Goal: Information Seeking & Learning: Learn about a topic

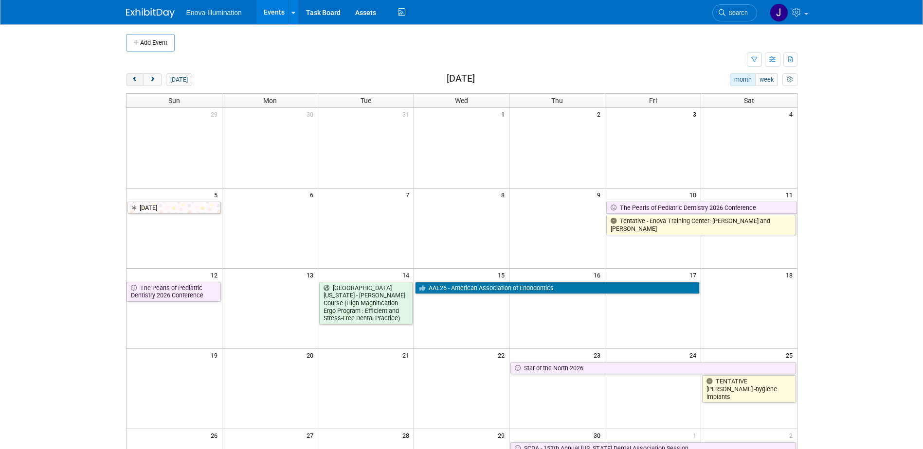
click at [140, 79] on button "prev" at bounding box center [135, 79] width 18 height 13
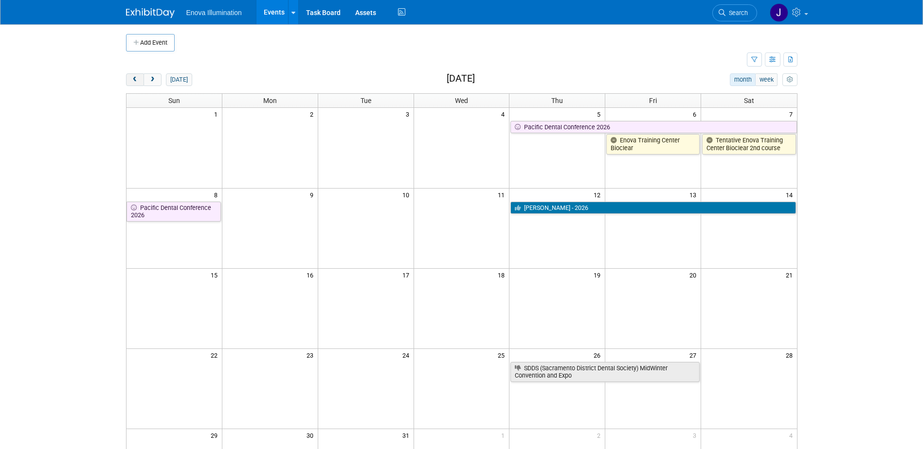
click at [140, 79] on button "prev" at bounding box center [135, 79] width 18 height 13
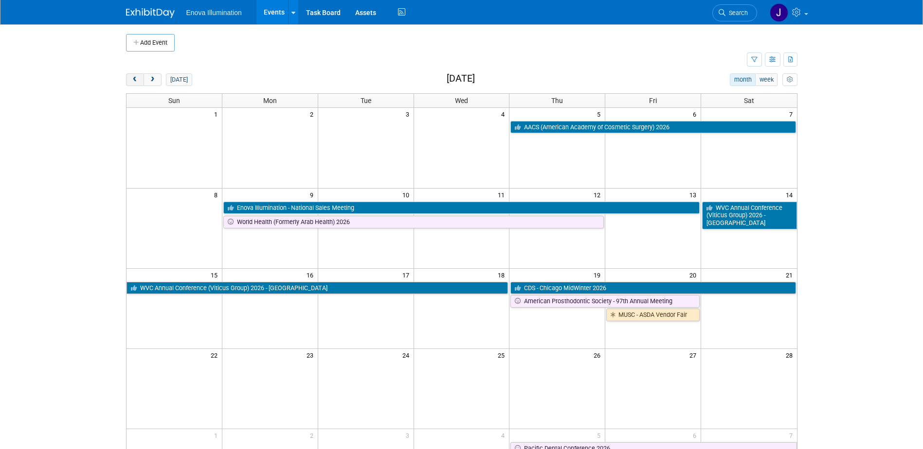
click at [140, 79] on button "prev" at bounding box center [135, 79] width 18 height 13
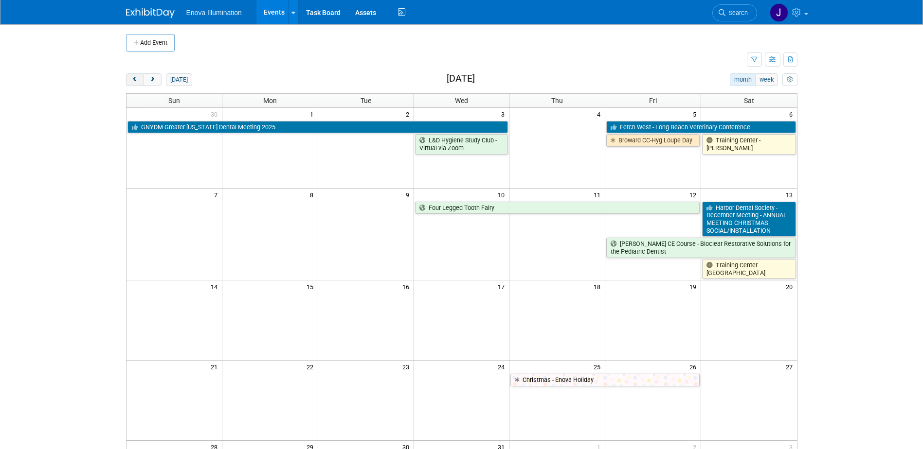
click at [140, 79] on button "prev" at bounding box center [135, 79] width 18 height 13
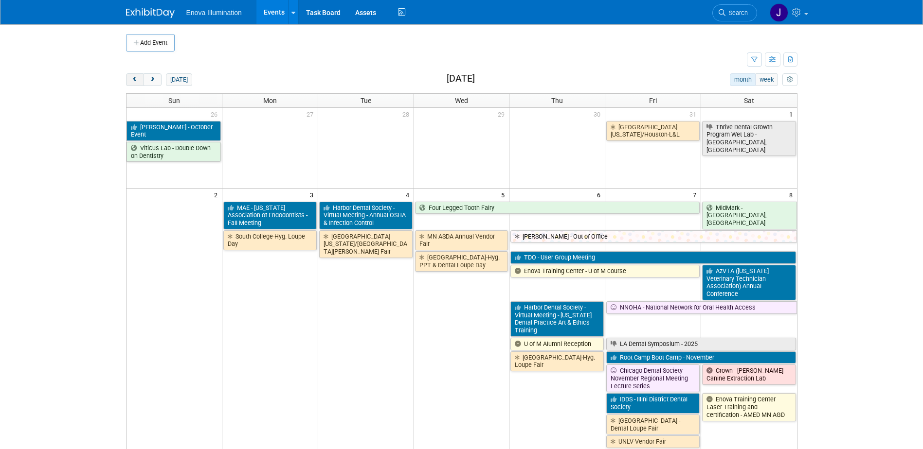
click at [140, 79] on button "prev" at bounding box center [135, 79] width 18 height 13
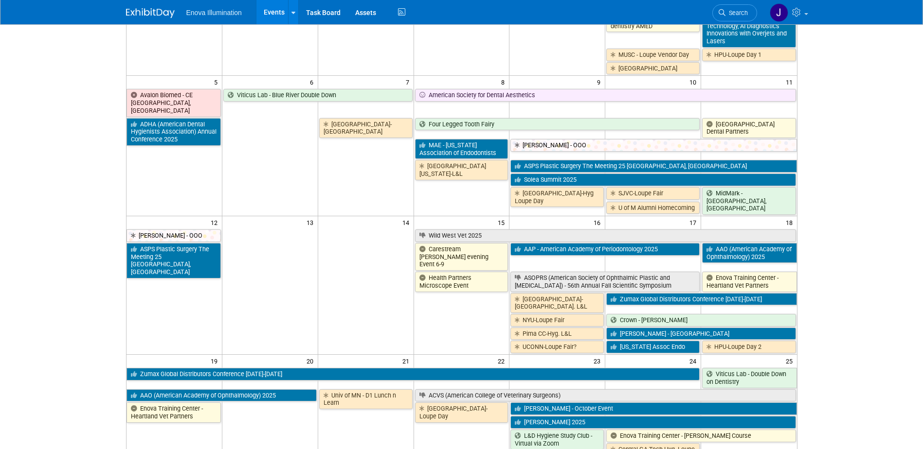
scroll to position [195, 0]
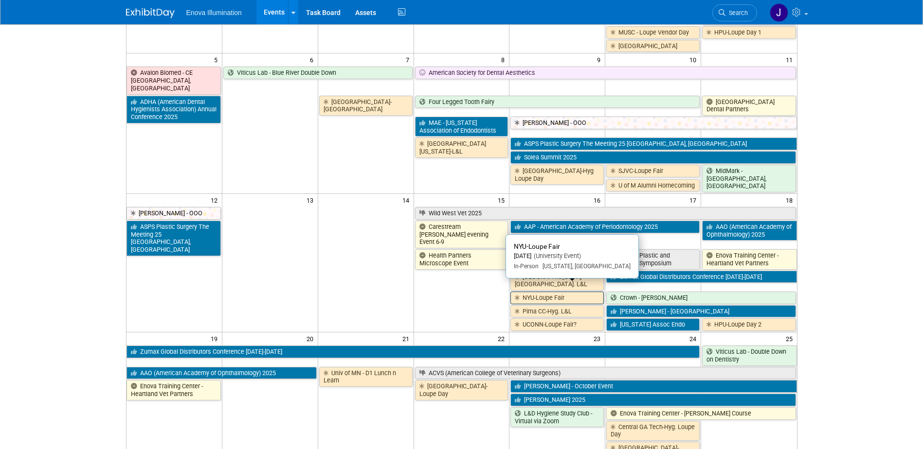
click at [532, 292] on link "NYU-Loupe Fair" at bounding box center [556, 298] width 93 height 13
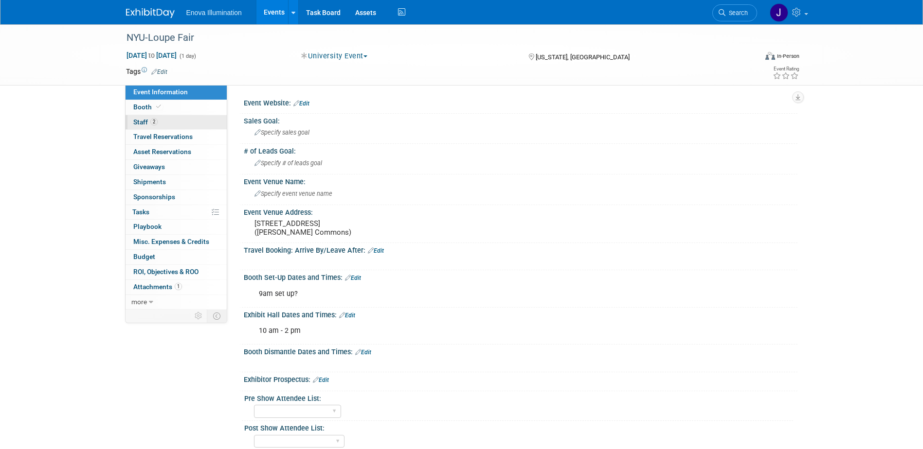
click at [138, 123] on span "Staff 2" at bounding box center [145, 122] width 24 height 8
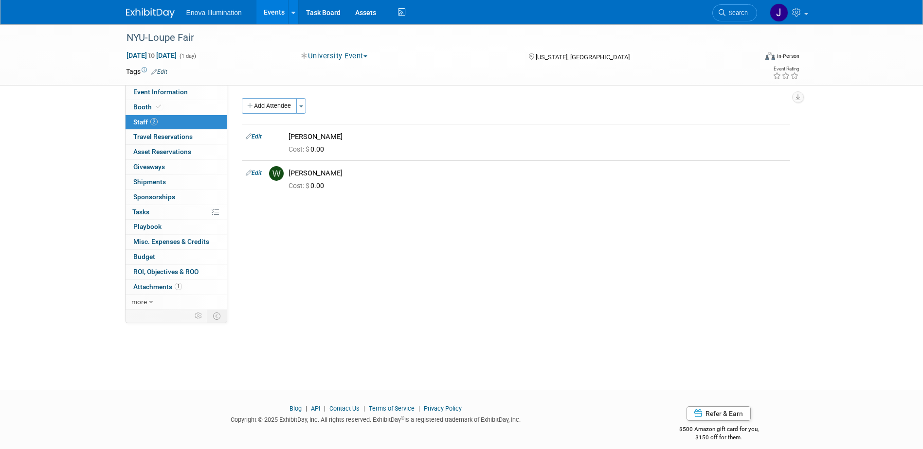
click at [168, 11] on img at bounding box center [150, 13] width 49 height 10
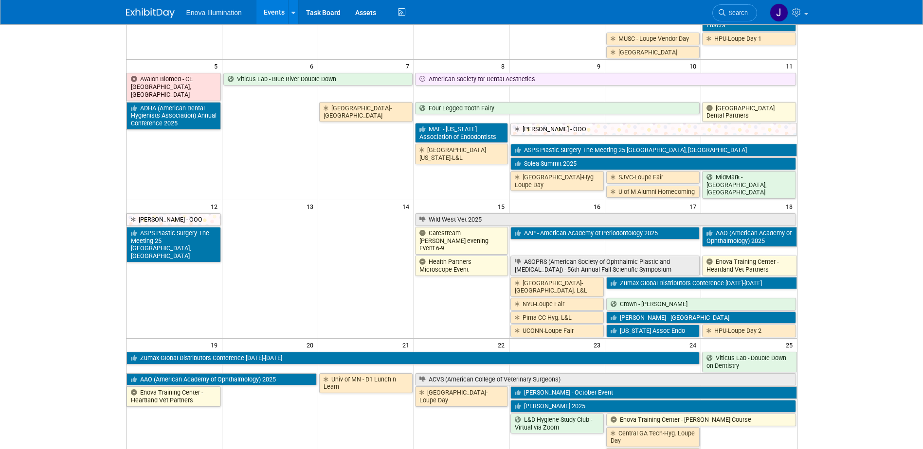
scroll to position [195, 0]
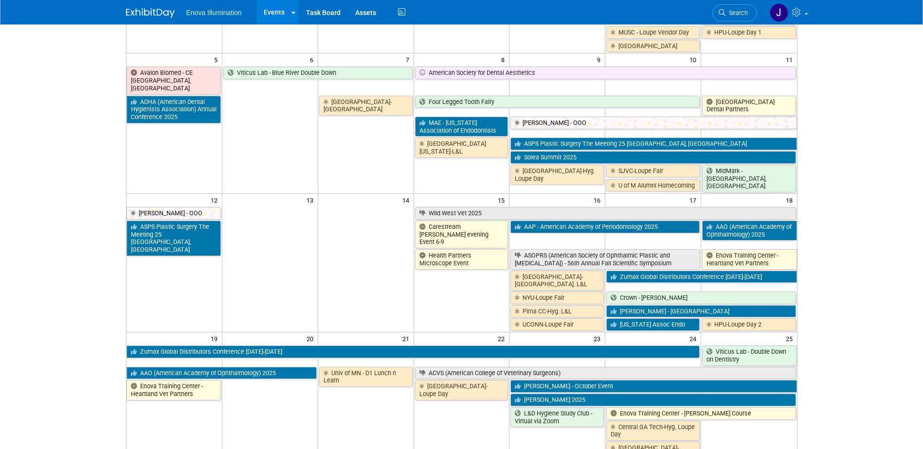
click at [531, 249] on link "ASOPRS (American Society of Ophthalmic Plastic and [MEDICAL_DATA]) - 56th Annua…" at bounding box center [604, 259] width 189 height 20
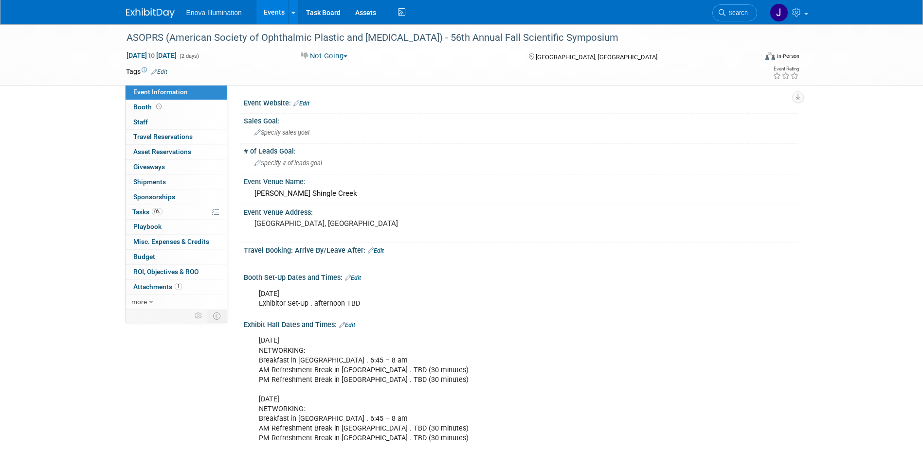
click at [162, 11] on img at bounding box center [150, 13] width 49 height 10
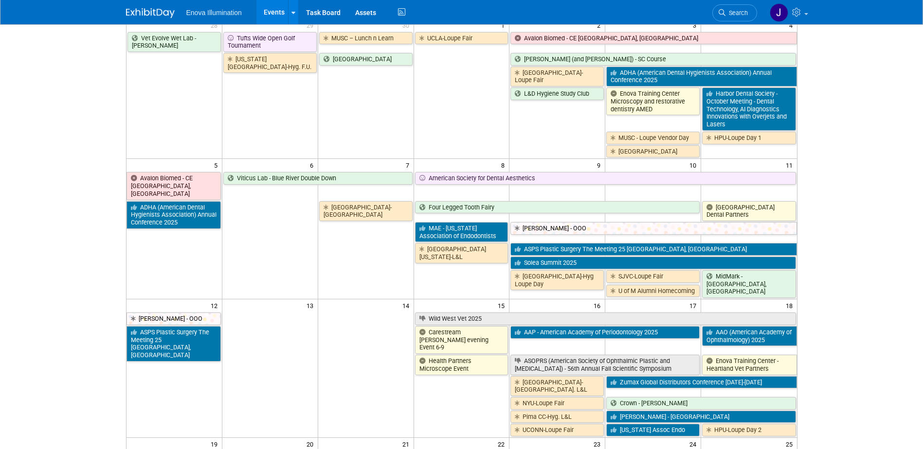
scroll to position [97, 0]
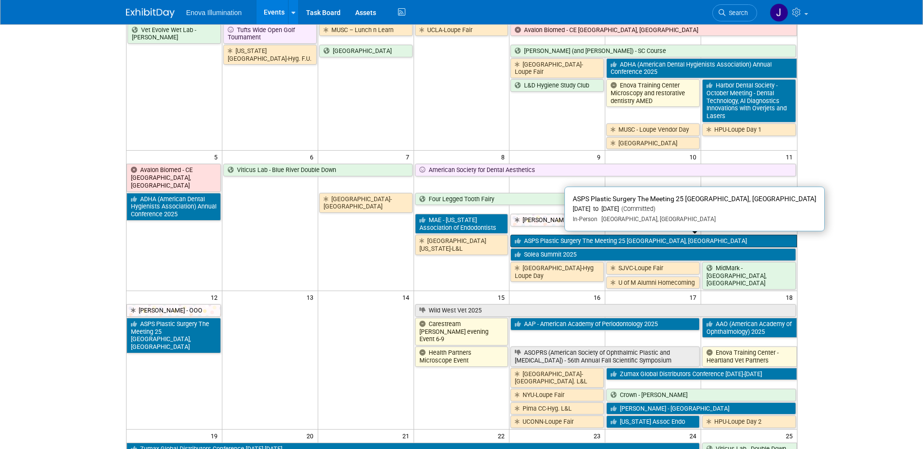
click at [531, 242] on link "ASPS Plastic Surgery The Meeting 25 [GEOGRAPHIC_DATA], [GEOGRAPHIC_DATA]" at bounding box center [653, 241] width 286 height 13
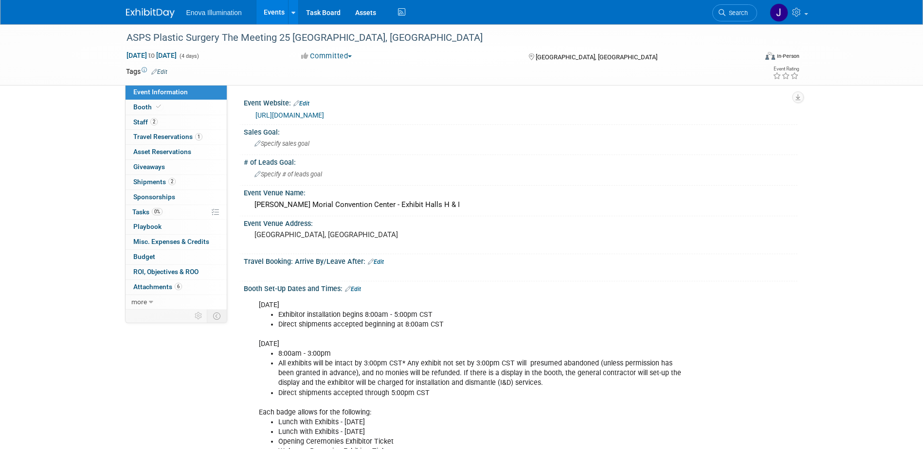
click at [143, 15] on img at bounding box center [150, 13] width 49 height 10
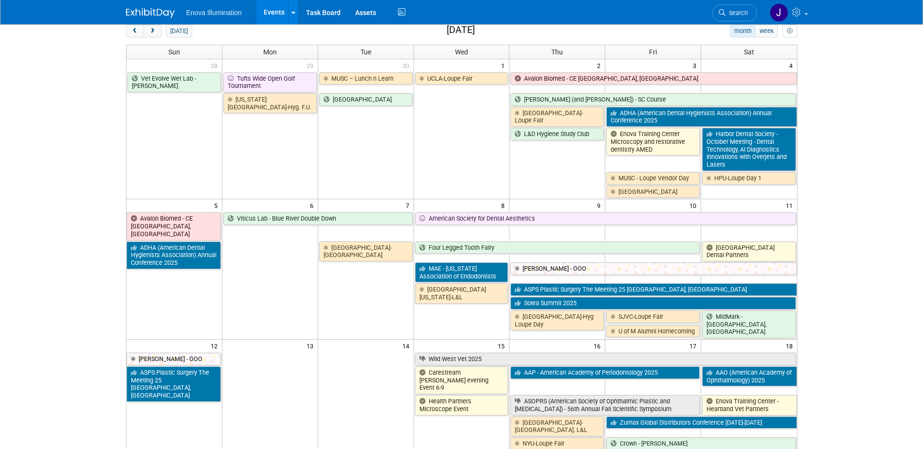
scroll to position [97, 0]
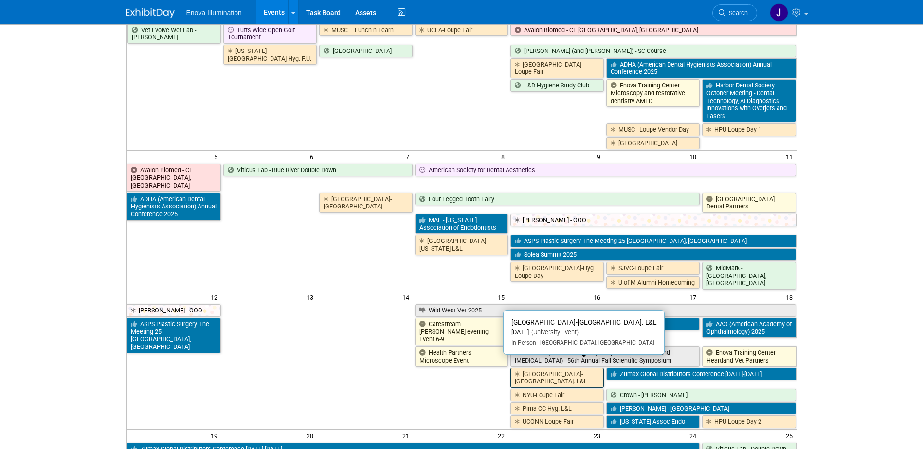
click at [518, 371] on link "[GEOGRAPHIC_DATA]-[GEOGRAPHIC_DATA]. L&L" at bounding box center [556, 378] width 93 height 20
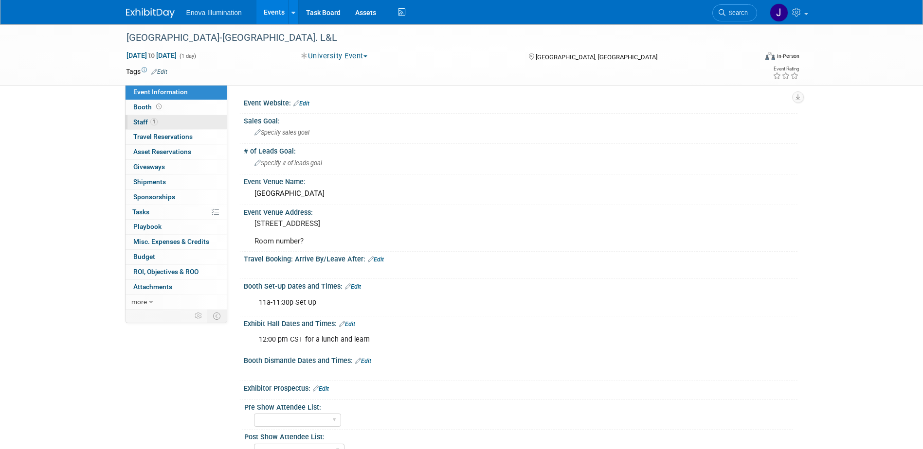
click at [156, 123] on span "1" at bounding box center [153, 121] width 7 height 7
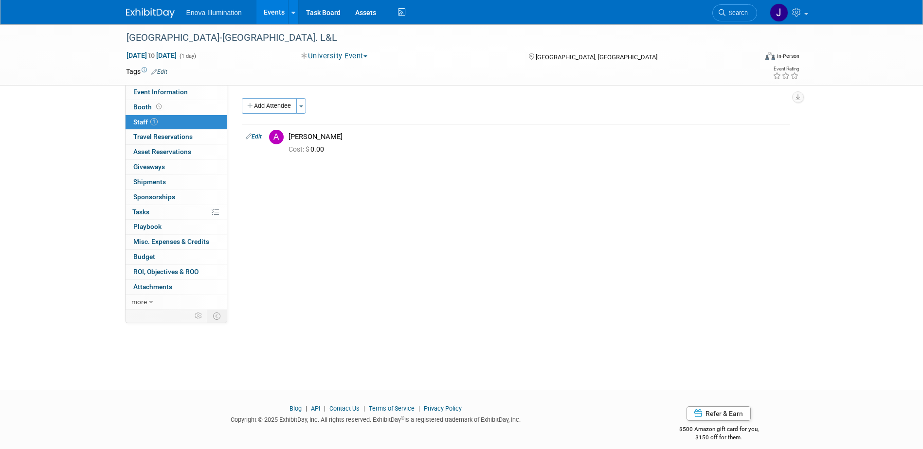
click at [134, 12] on img at bounding box center [150, 13] width 49 height 10
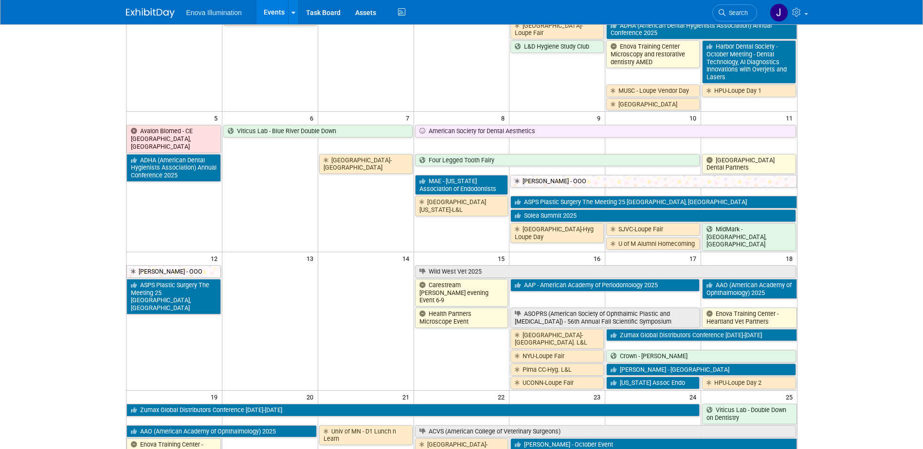
scroll to position [146, 0]
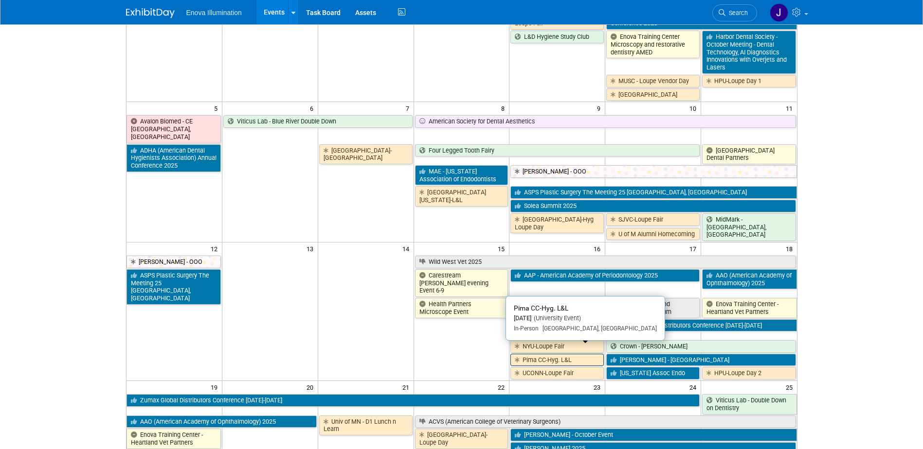
click at [525, 354] on link "Pima CC-Hyg. L&L" at bounding box center [556, 360] width 93 height 13
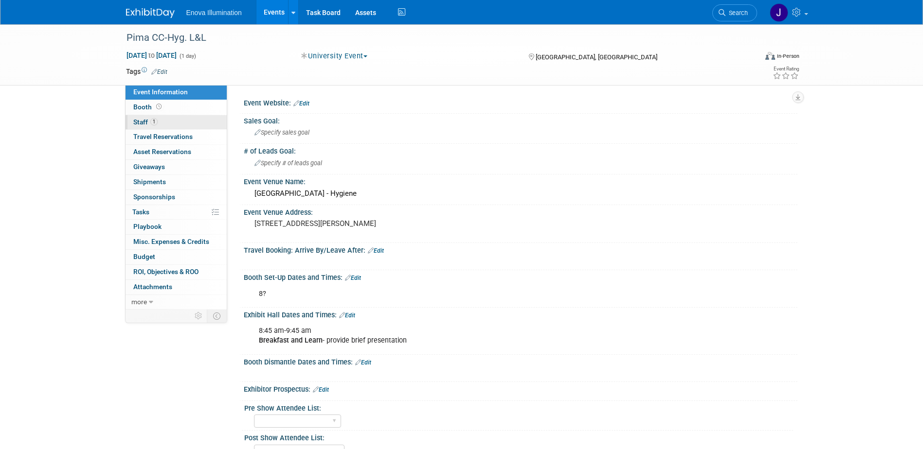
click at [168, 121] on link "1 Staff 1" at bounding box center [175, 122] width 101 height 15
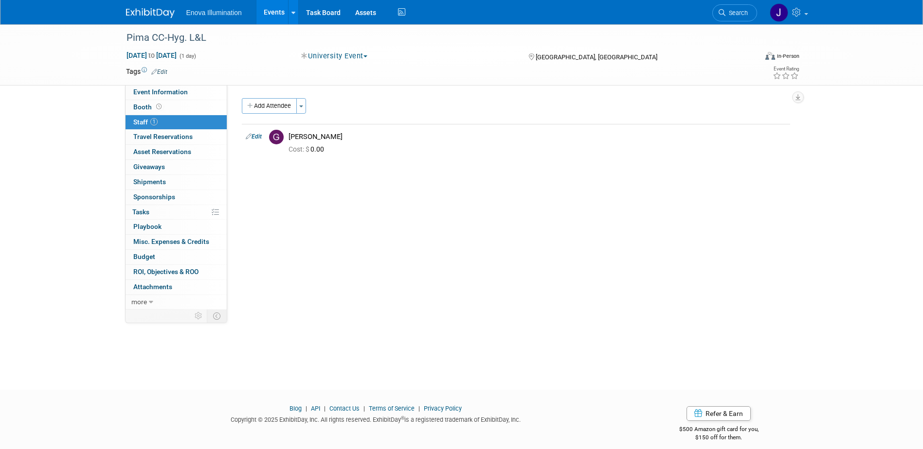
drag, startPoint x: 150, startPoint y: 14, endPoint x: 296, endPoint y: 75, distance: 157.8
click at [150, 14] on img at bounding box center [150, 13] width 49 height 10
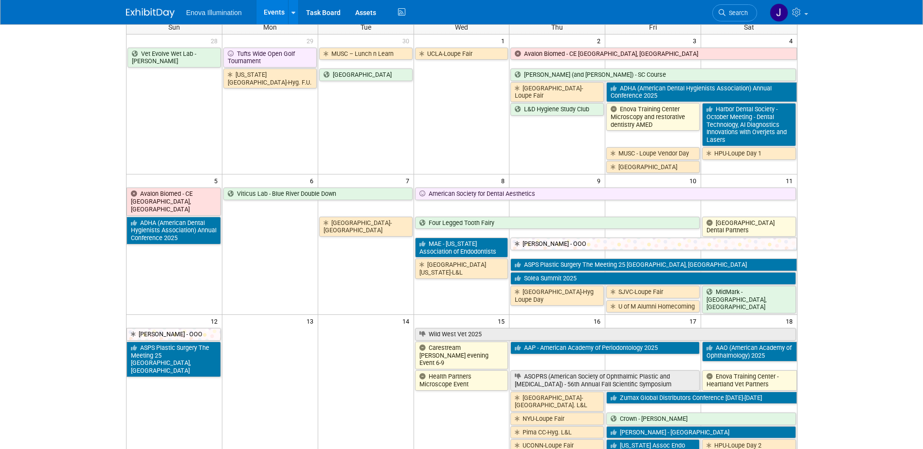
scroll to position [97, 0]
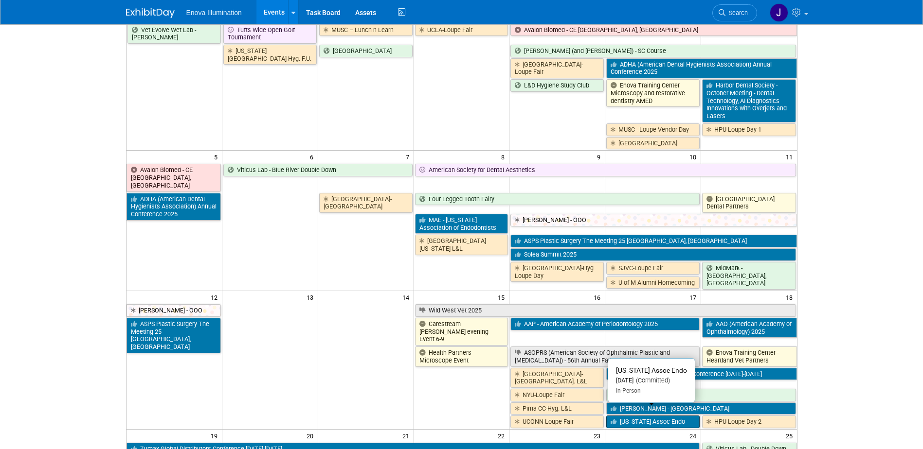
click at [627, 416] on link "[US_STATE] Assoc Endo" at bounding box center [652, 422] width 93 height 13
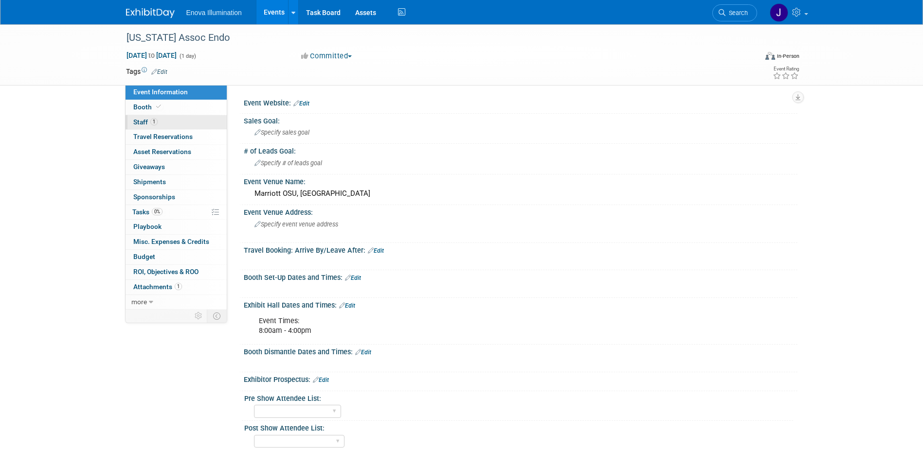
click at [187, 120] on link "1 Staff 1" at bounding box center [175, 122] width 101 height 15
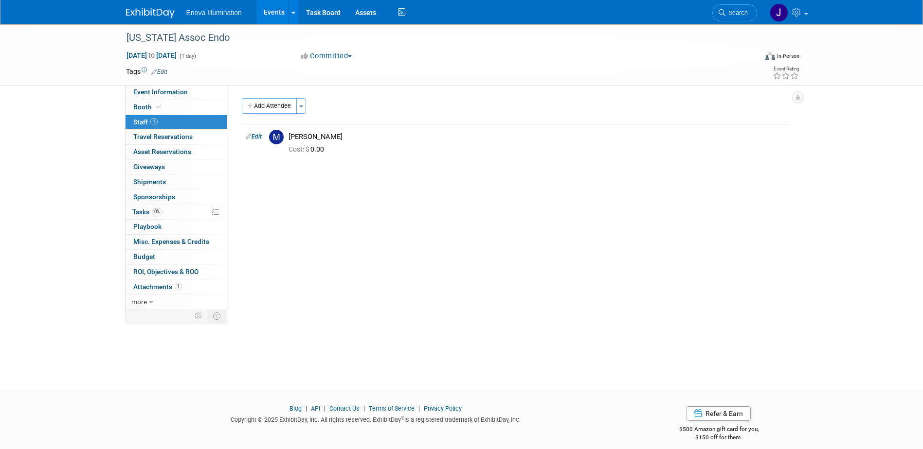
click at [162, 15] on img at bounding box center [150, 13] width 49 height 10
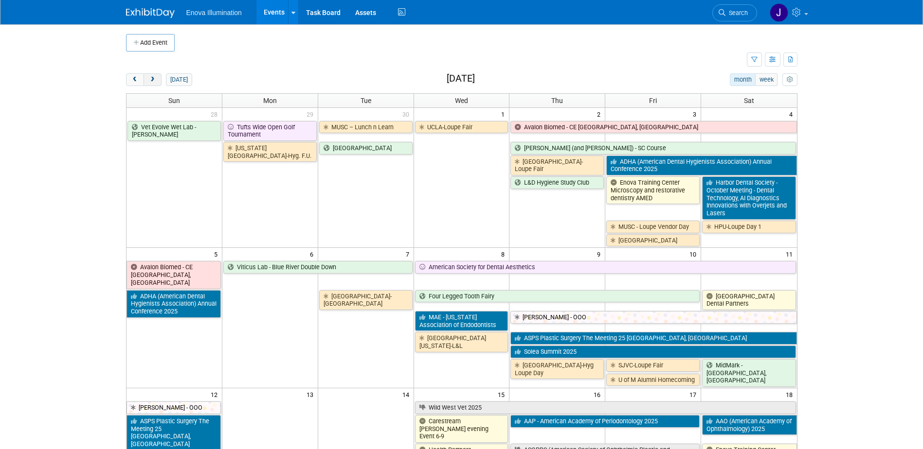
drag, startPoint x: 133, startPoint y: 80, endPoint x: 146, endPoint y: 85, distance: 13.5
click at [133, 80] on span "prev" at bounding box center [134, 80] width 7 height 6
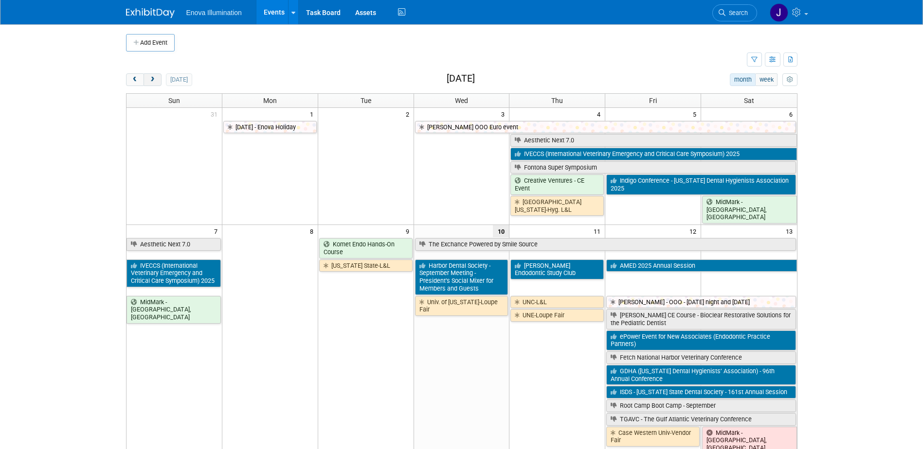
click at [151, 82] on span "next" at bounding box center [152, 80] width 7 height 6
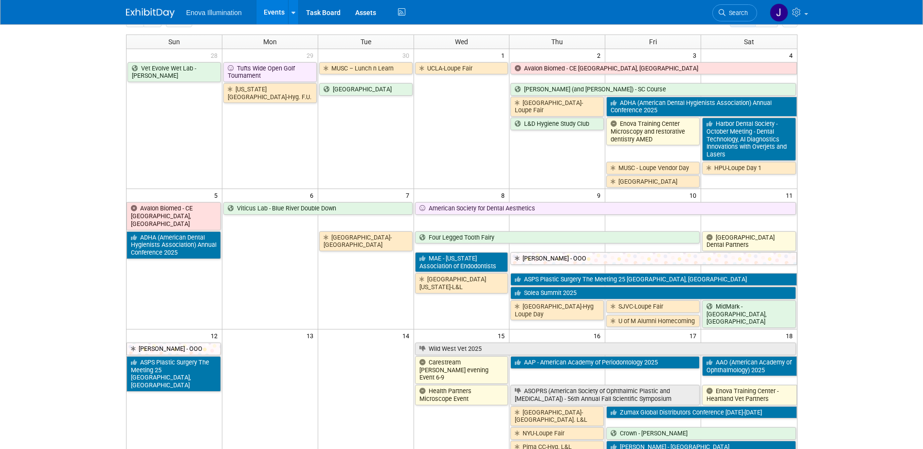
scroll to position [49, 0]
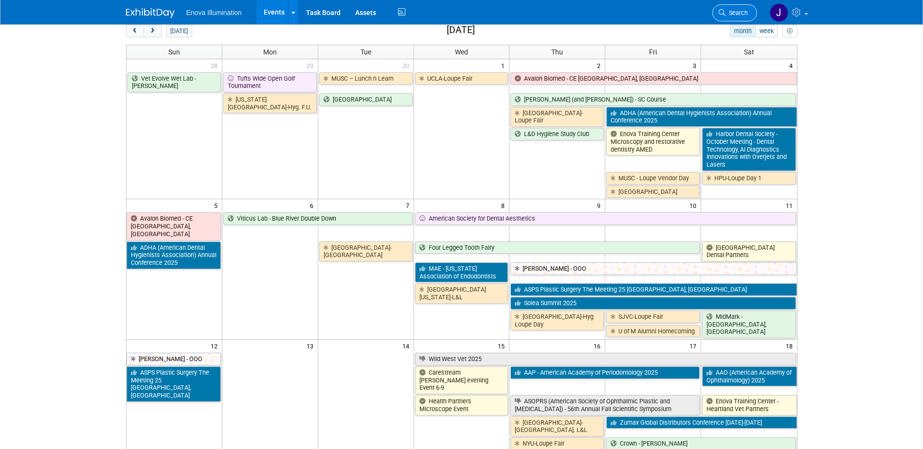
click at [725, 14] on span "Search" at bounding box center [736, 12] width 22 height 7
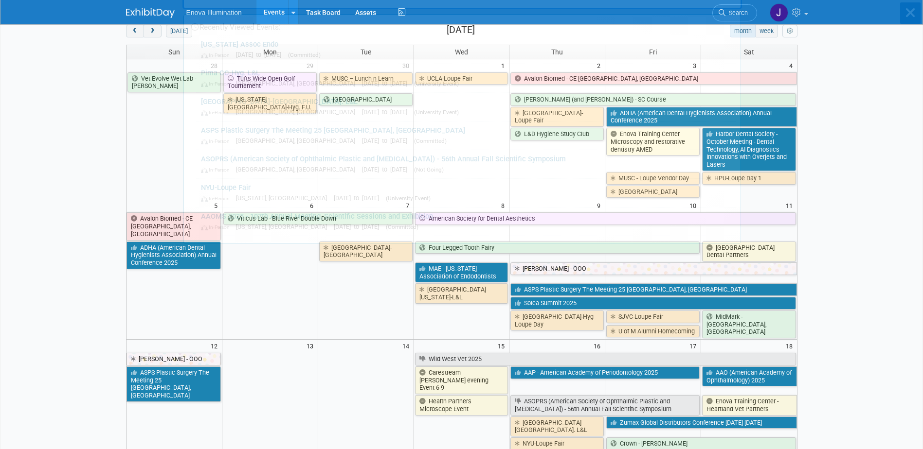
scroll to position [0, 0]
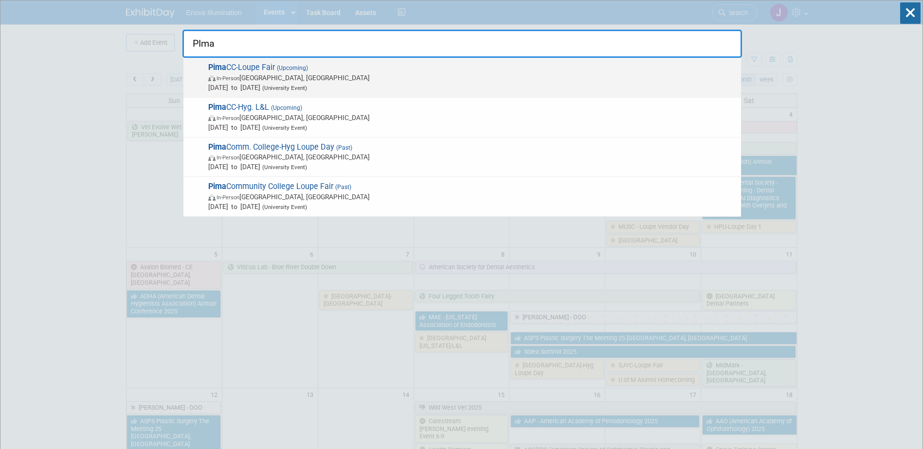
type input "PIma"
click at [263, 85] on span "Sep 17, 2025 to Sep 17, 2025 (University Event)" at bounding box center [472, 88] width 528 height 10
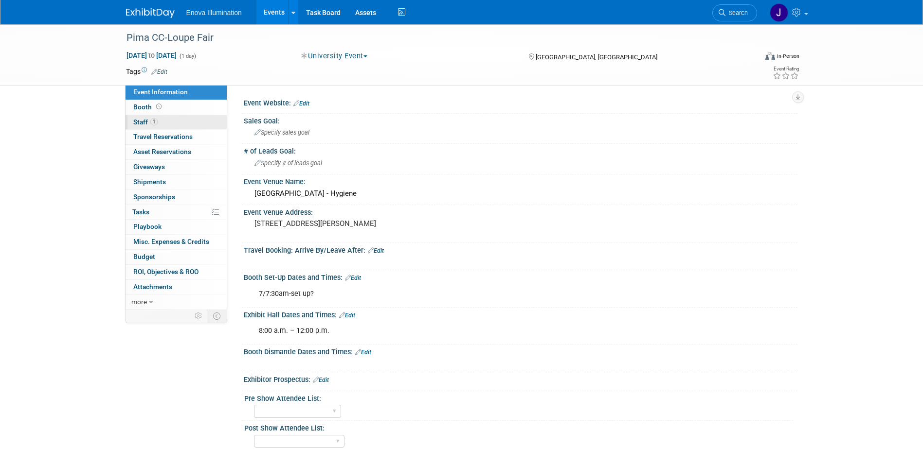
click at [137, 120] on span "Staff 1" at bounding box center [145, 122] width 24 height 8
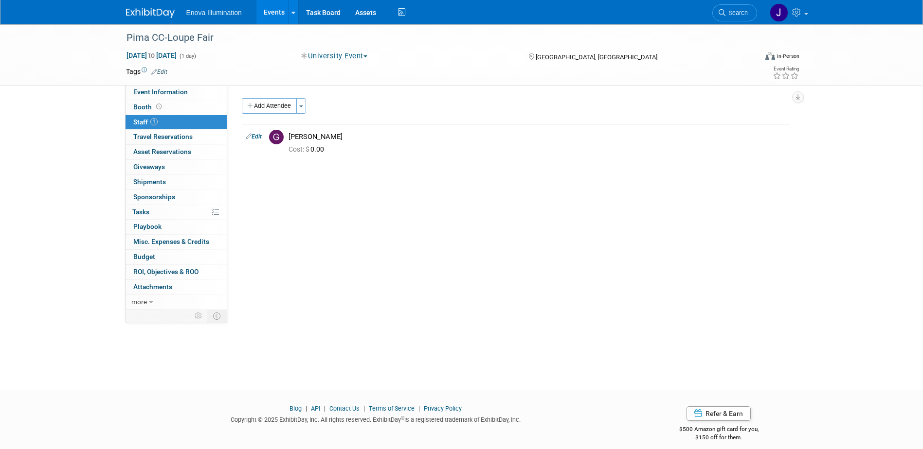
click at [161, 14] on img at bounding box center [150, 13] width 49 height 10
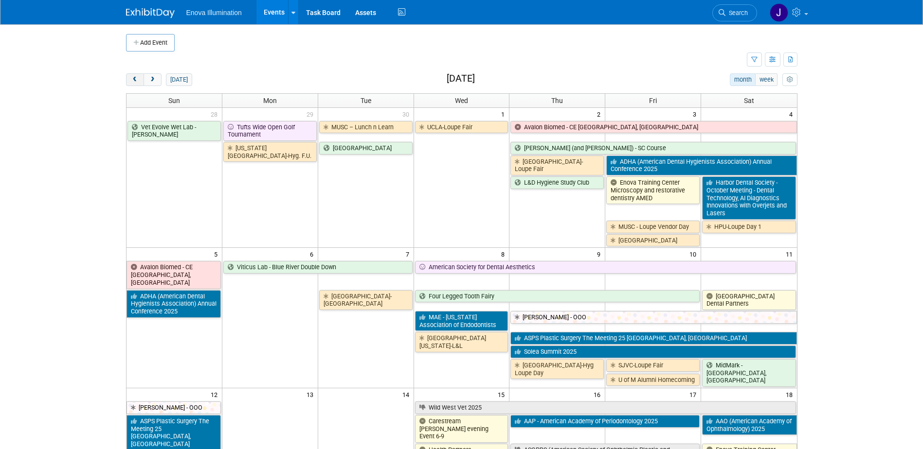
click at [134, 84] on button "prev" at bounding box center [135, 79] width 18 height 13
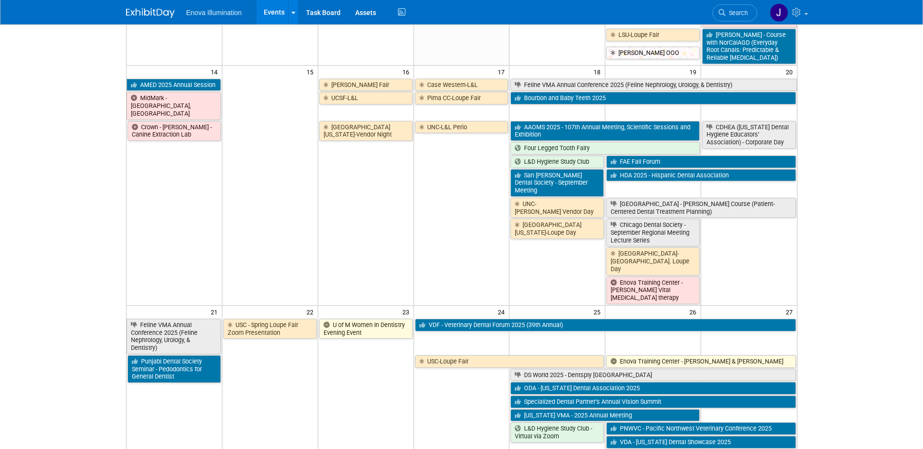
scroll to position [451, 0]
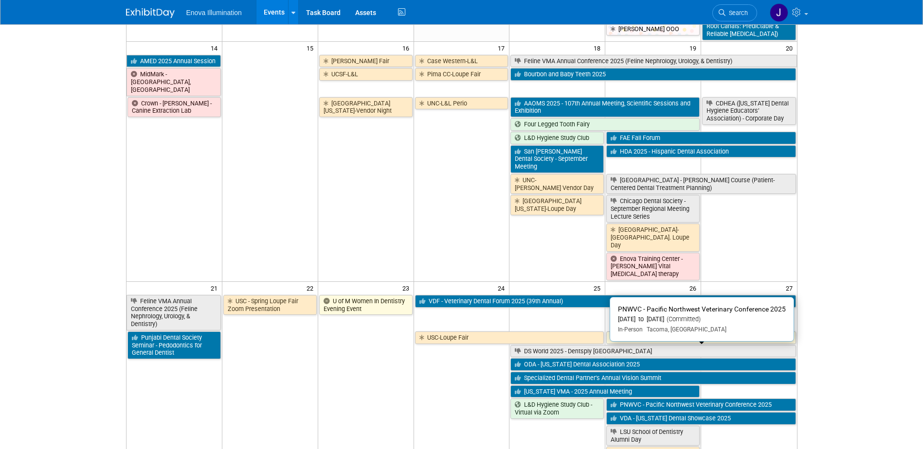
click at [631, 399] on link "PNWVC - Pacific Northwest Veterinary Conference 2025" at bounding box center [700, 405] width 189 height 13
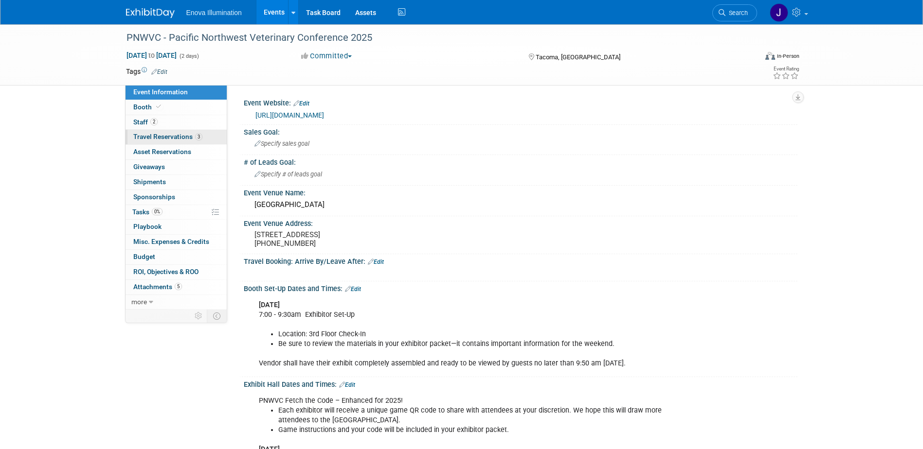
click at [167, 135] on span "Travel Reservations 3" at bounding box center [167, 137] width 69 height 8
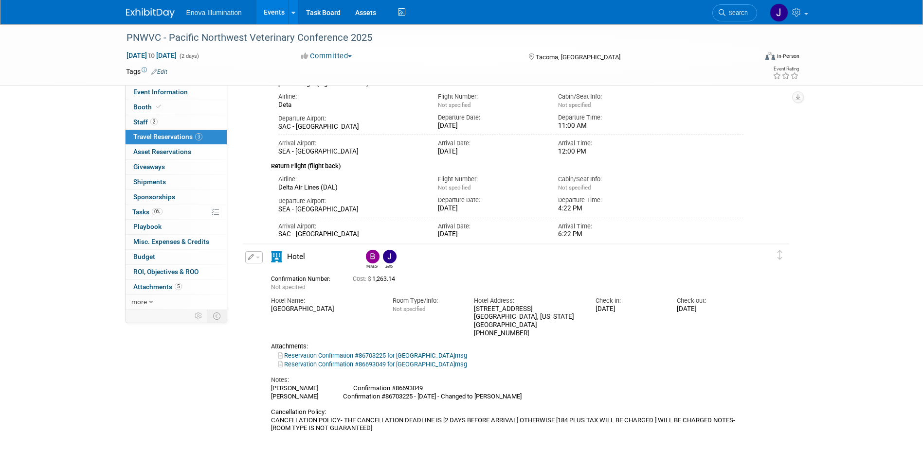
scroll to position [340, 0]
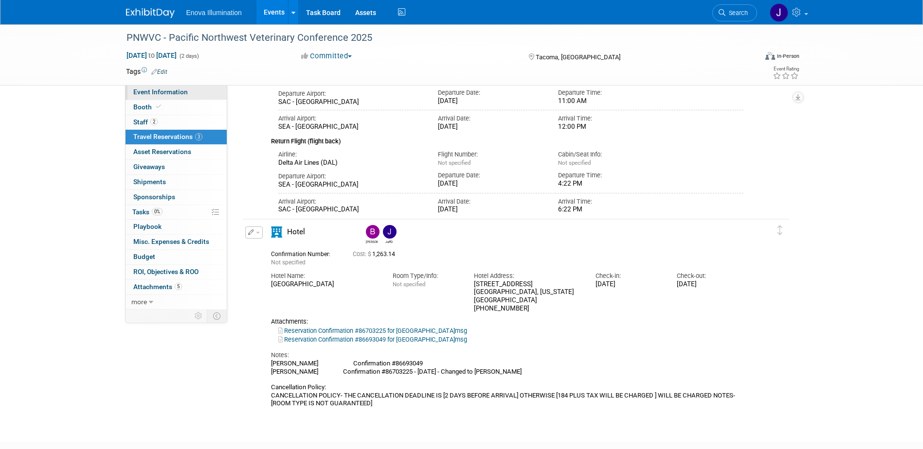
click at [182, 93] on span "Event Information" at bounding box center [160, 92] width 54 height 8
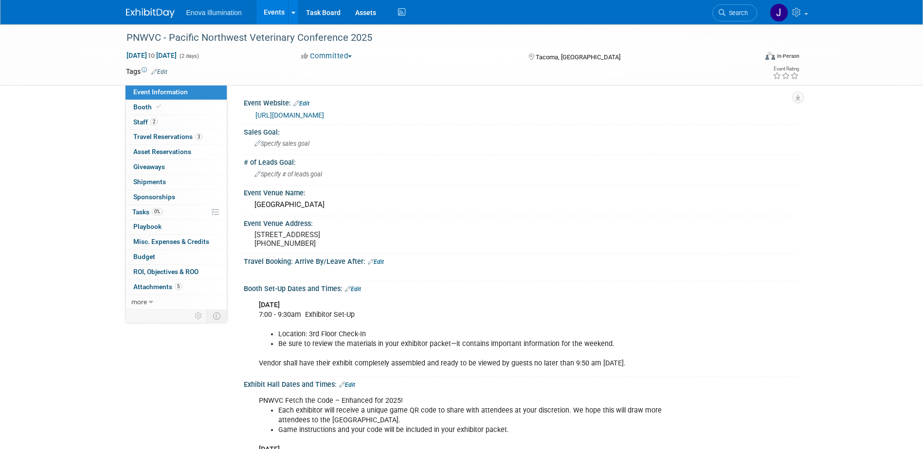
click at [153, 12] on img at bounding box center [150, 13] width 49 height 10
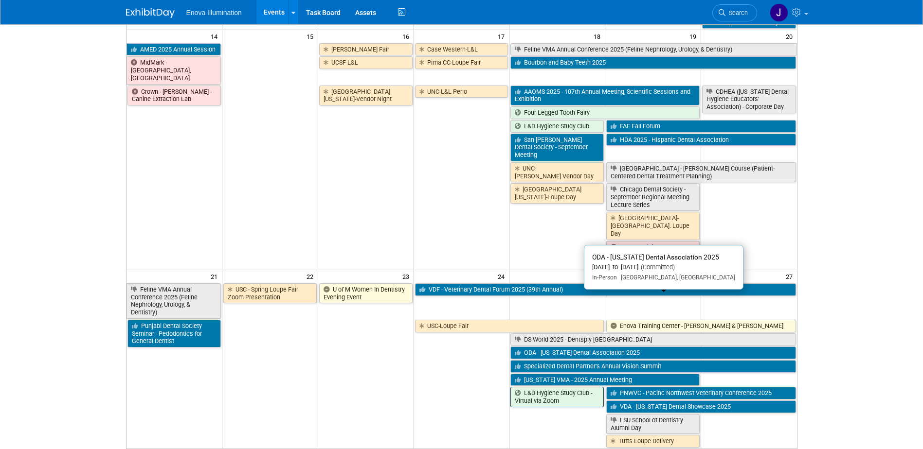
scroll to position [486, 0]
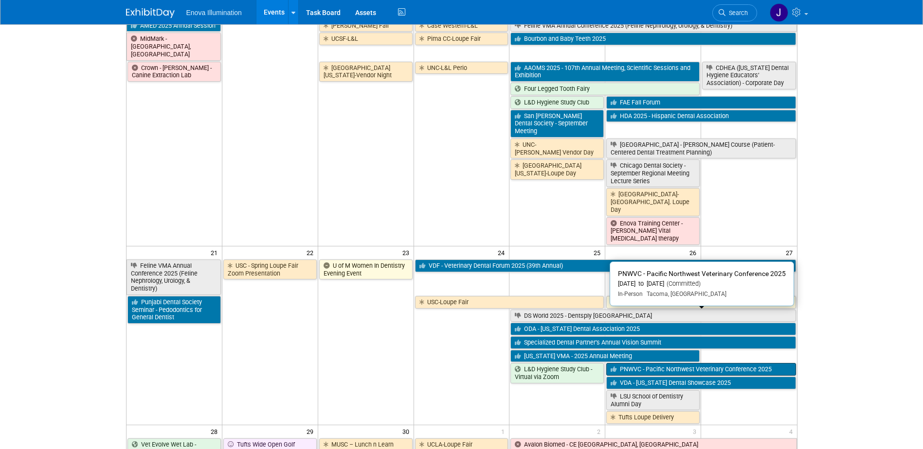
click at [613, 367] on icon at bounding box center [614, 370] width 9 height 6
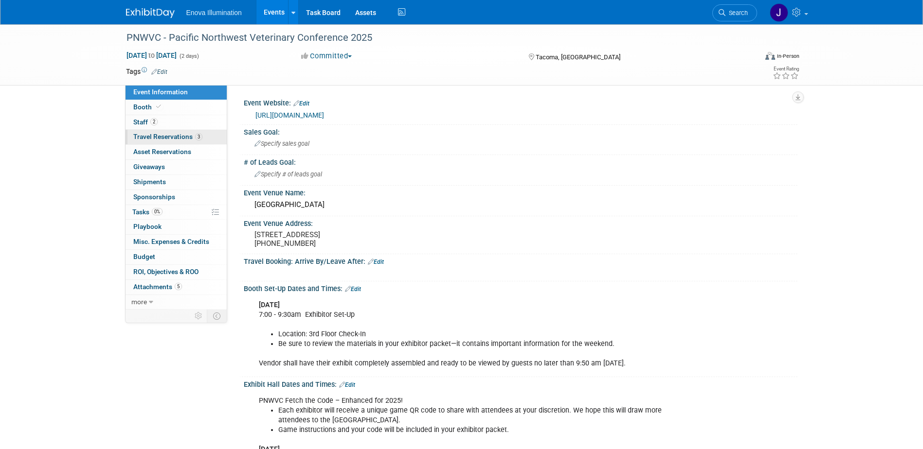
click at [144, 141] on link "3 Travel Reservations 3" at bounding box center [175, 137] width 101 height 15
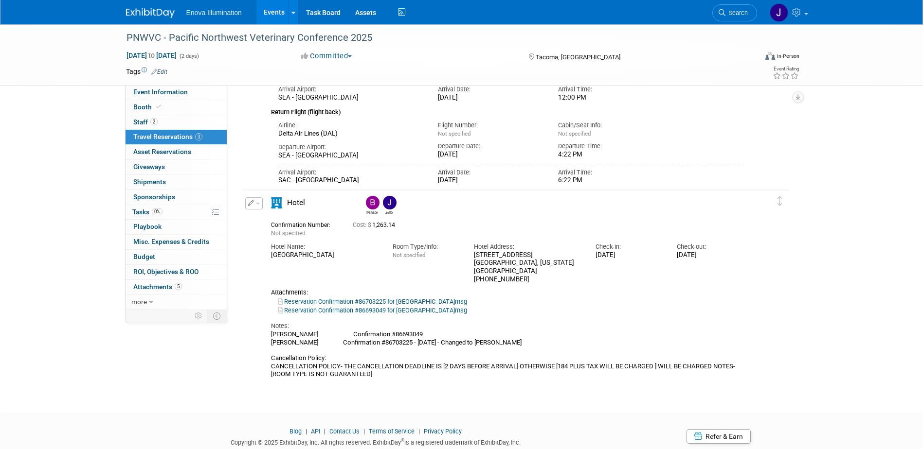
scroll to position [389, 0]
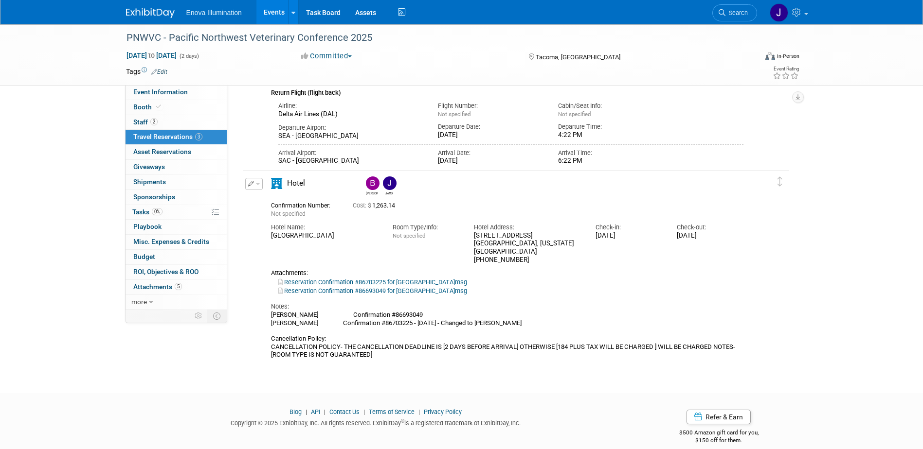
click at [149, 12] on img at bounding box center [150, 13] width 49 height 10
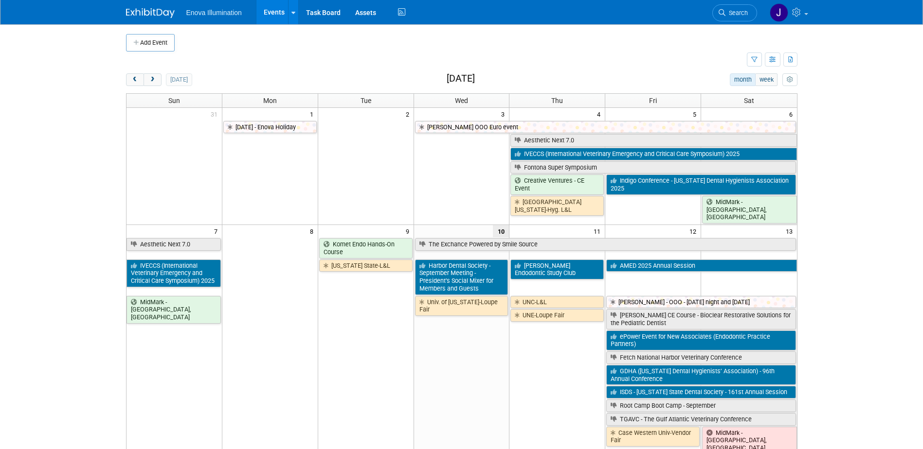
click at [738, 15] on span "Search" at bounding box center [736, 12] width 22 height 7
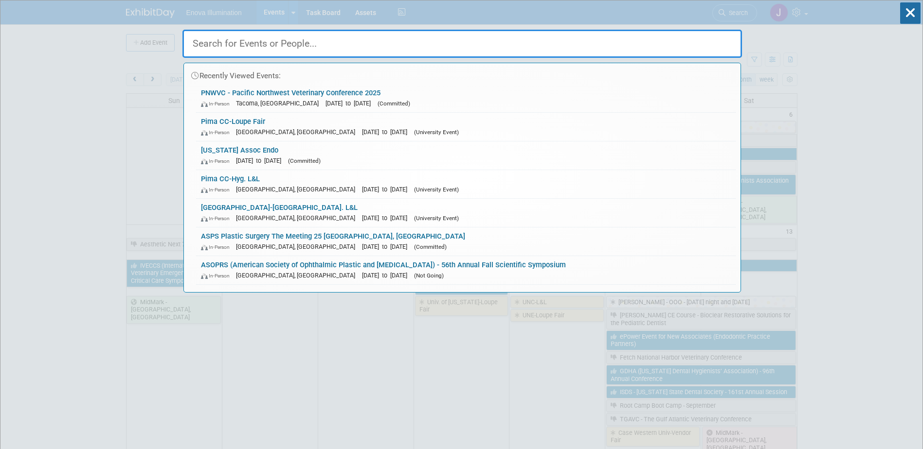
click at [673, 48] on input "text" at bounding box center [461, 44] width 559 height 28
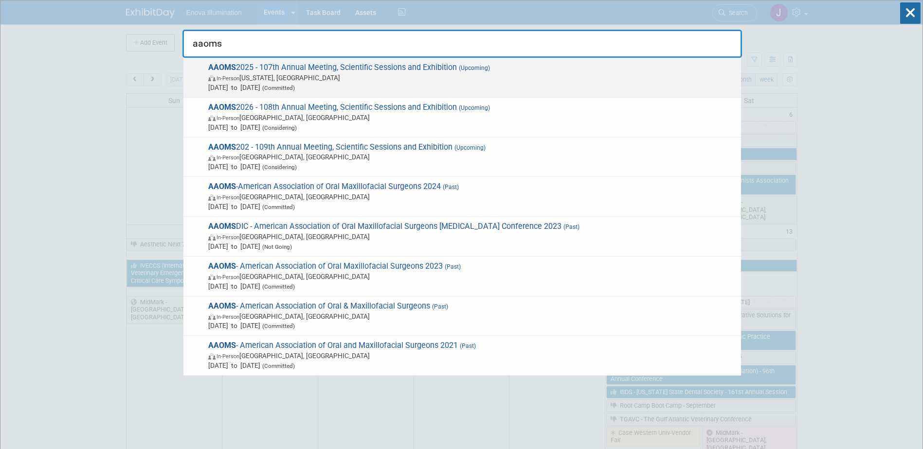
type input "aaoms"
click at [236, 75] on span "In-Person" at bounding box center [227, 78] width 23 height 6
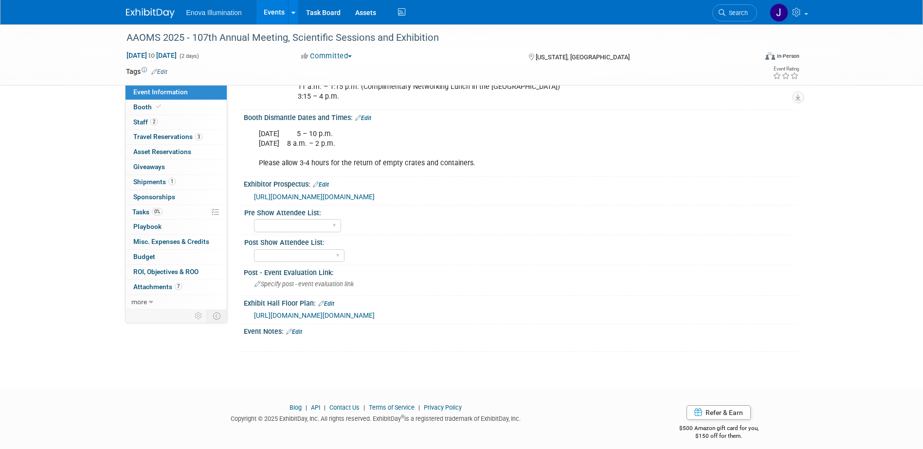
scroll to position [340, 0]
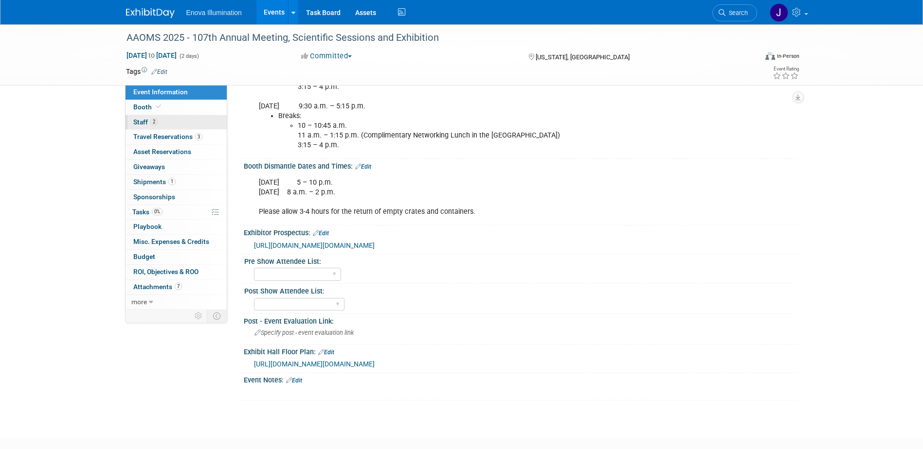
click at [168, 129] on link "2 Staff 2" at bounding box center [175, 122] width 101 height 15
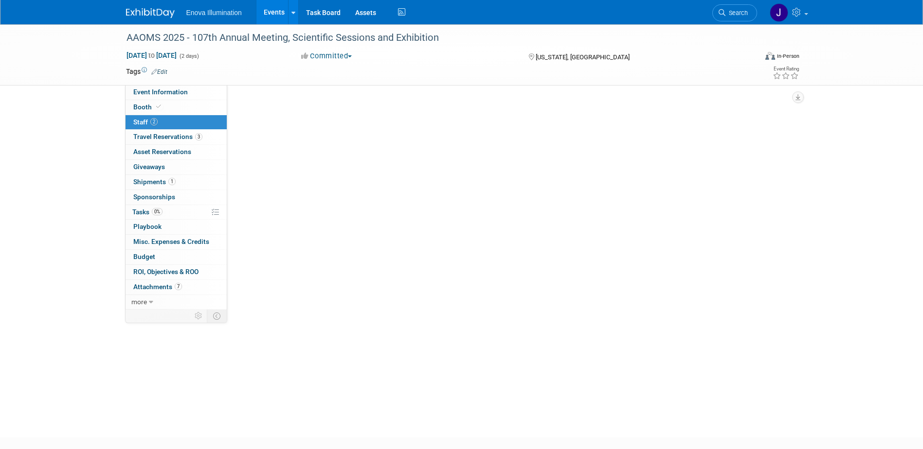
scroll to position [0, 0]
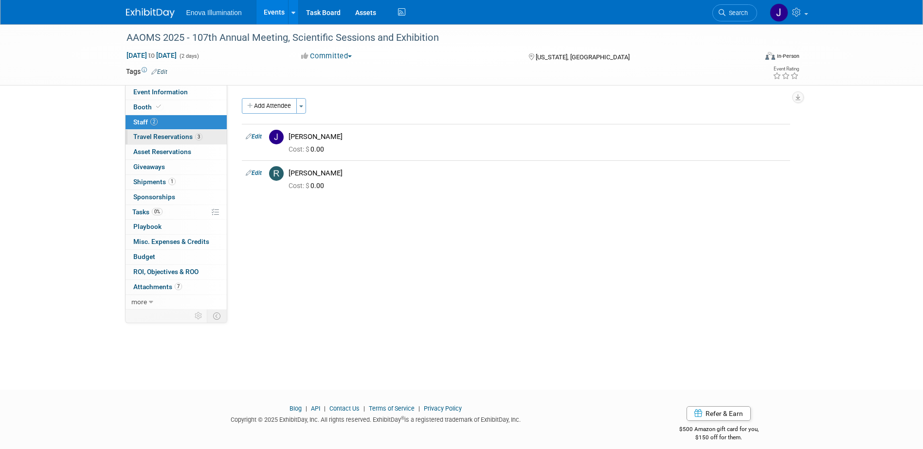
click at [169, 134] on span "Travel Reservations 3" at bounding box center [167, 137] width 69 height 8
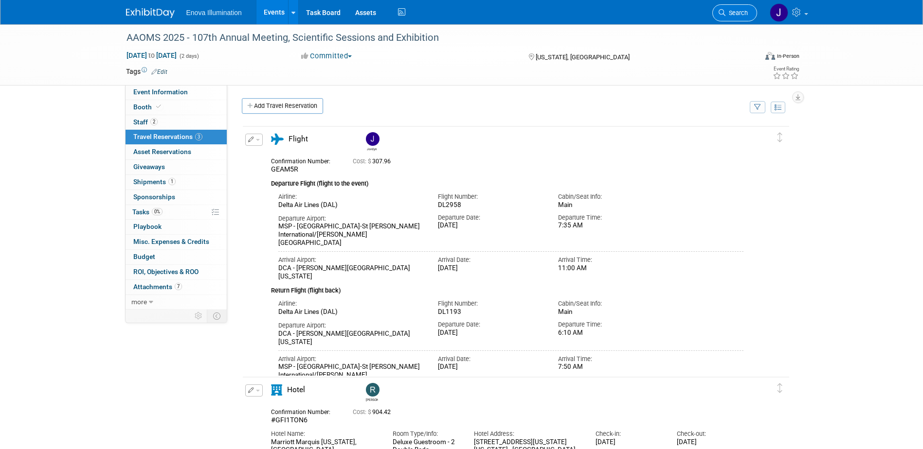
click at [731, 15] on span "Search" at bounding box center [736, 12] width 22 height 7
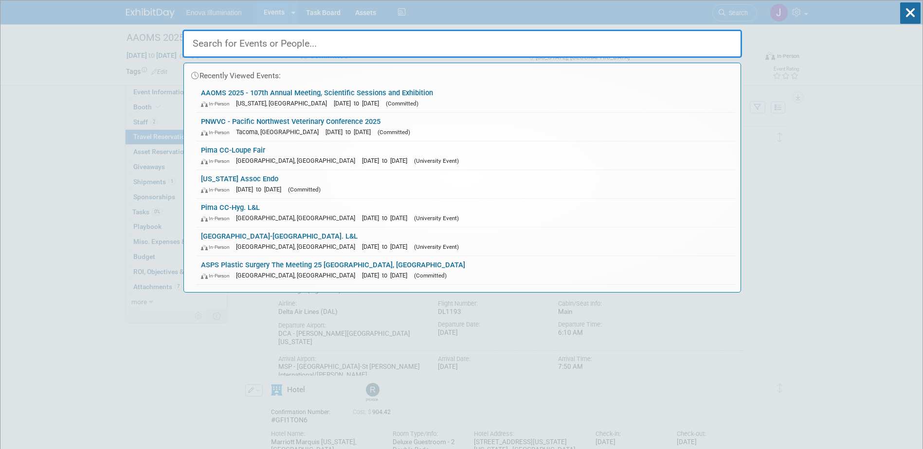
click at [649, 43] on input "text" at bounding box center [461, 44] width 559 height 28
click at [288, 45] on input "text" at bounding box center [461, 44] width 559 height 28
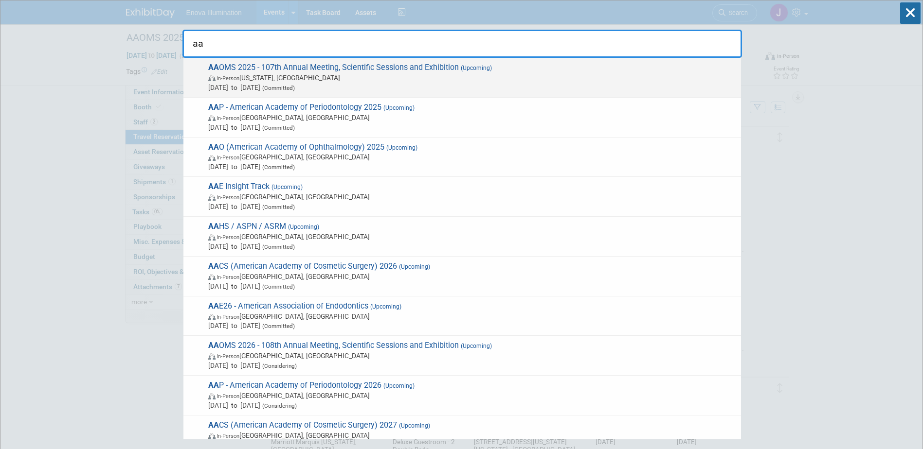
type input "aa"
click at [304, 75] on span "In-Person [US_STATE], [GEOGRAPHIC_DATA]" at bounding box center [472, 78] width 528 height 10
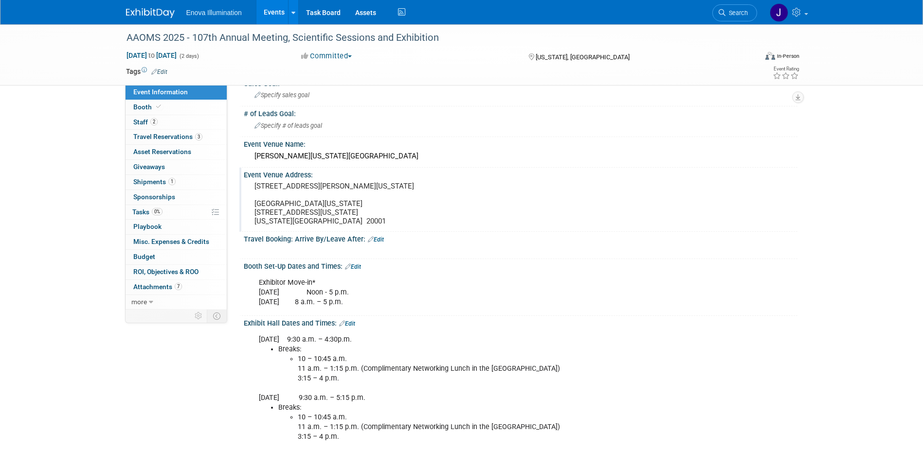
scroll to position [243, 0]
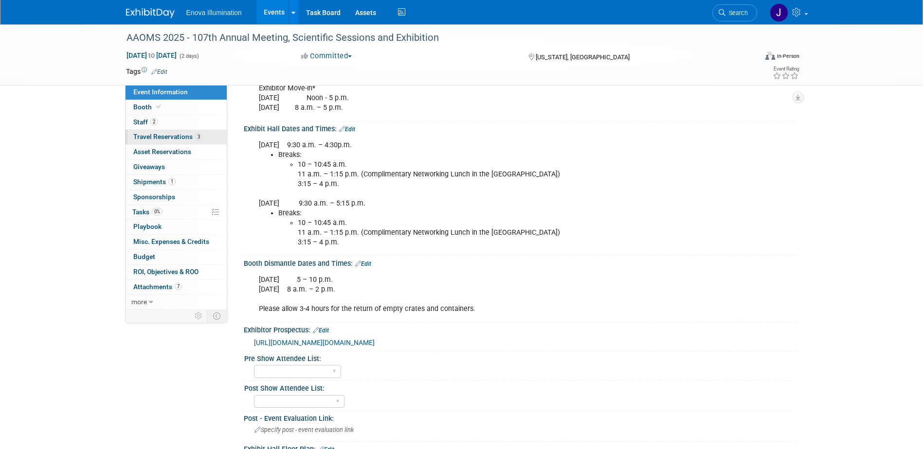
click at [171, 137] on span "Travel Reservations 3" at bounding box center [167, 137] width 69 height 8
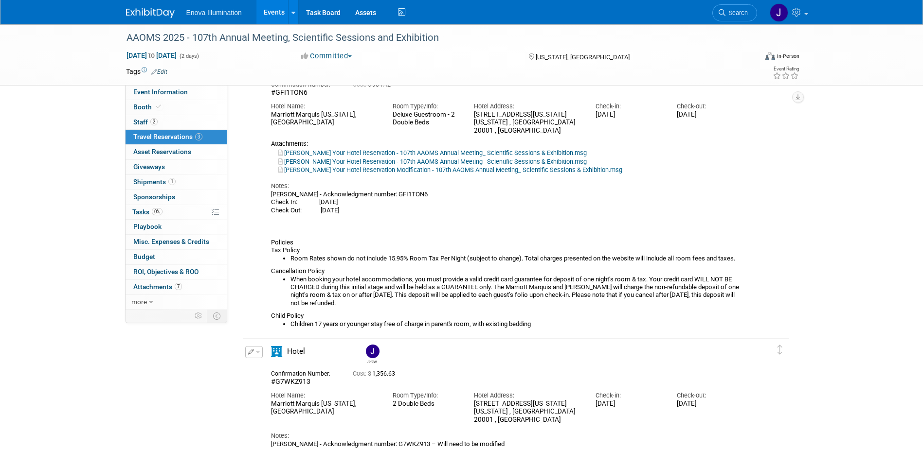
scroll to position [340, 0]
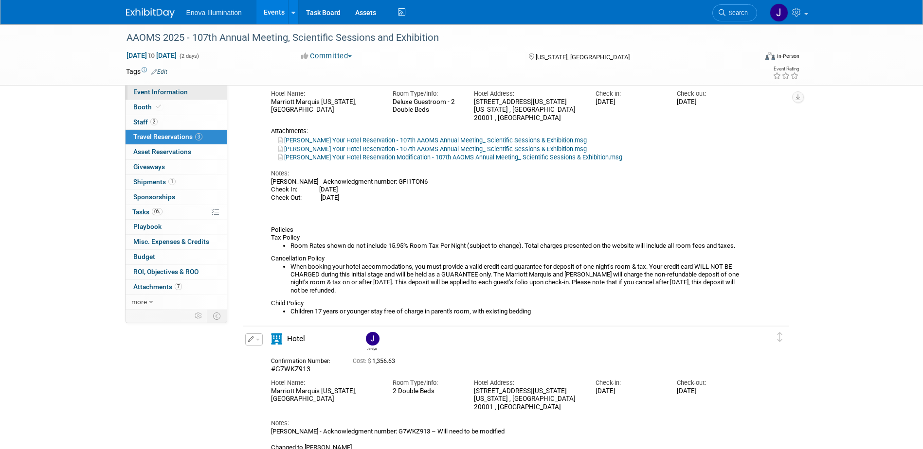
click at [196, 95] on link "Event Information" at bounding box center [175, 92] width 101 height 15
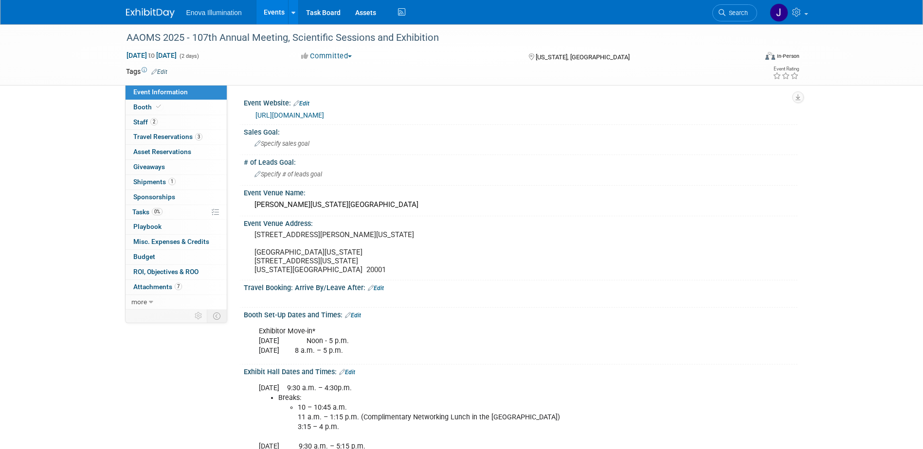
click at [142, 9] on img at bounding box center [150, 13] width 49 height 10
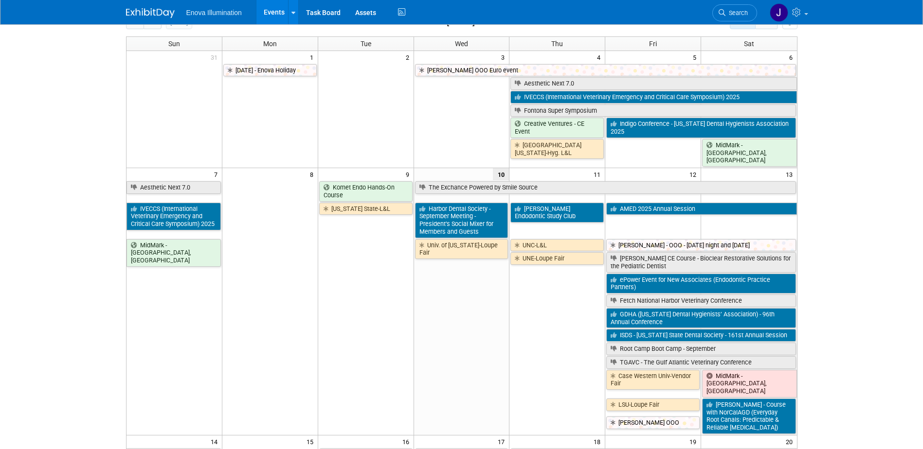
scroll to position [195, 0]
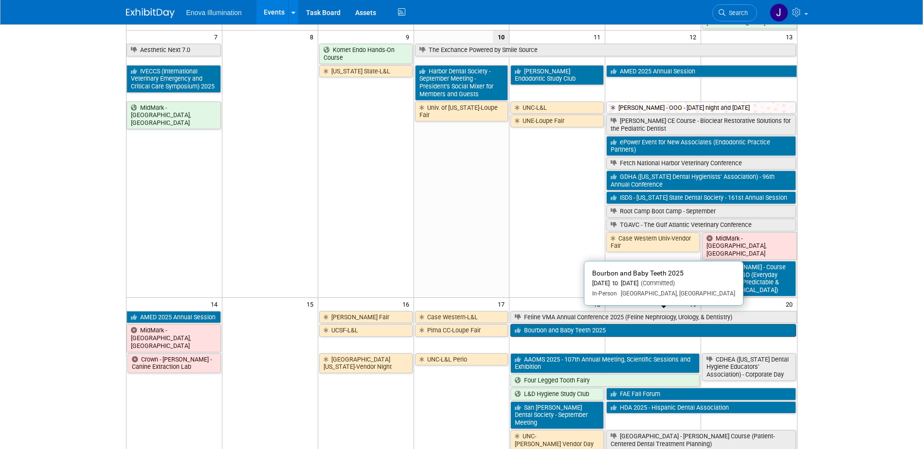
click at [546, 324] on link "Bourbon and Baby Teeth 2025" at bounding box center [652, 330] width 285 height 13
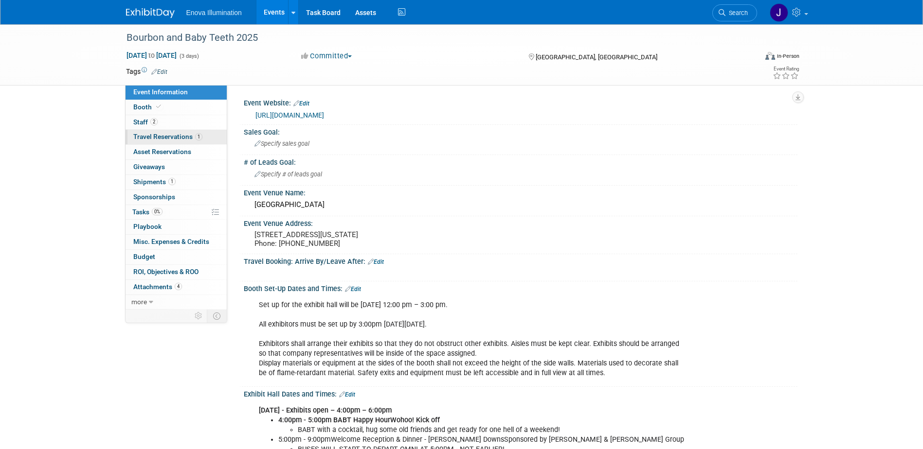
click at [152, 136] on span "Travel Reservations 1" at bounding box center [167, 137] width 69 height 8
